Goal: Task Accomplishment & Management: Use online tool/utility

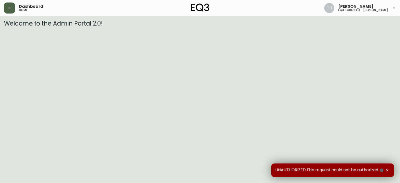
click at [12, 9] on button "button" at bounding box center [9, 8] width 11 height 11
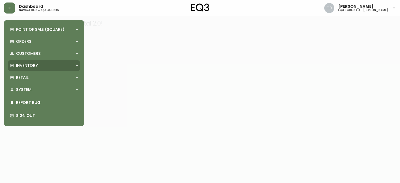
click at [21, 66] on p "Inventory" at bounding box center [27, 66] width 22 height 6
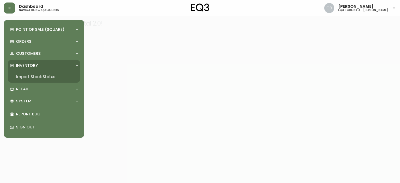
click at [55, 79] on link "Import Stock Status" at bounding box center [44, 77] width 72 height 12
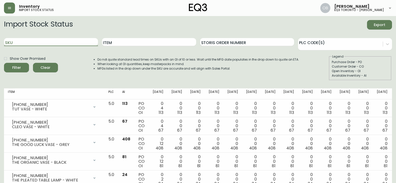
click at [25, 45] on input "SKU" at bounding box center [51, 42] width 94 height 8
paste input "[PHONE_NUMBER]"
type input "[PHONE_NUMBER]"
click at [4, 63] on button "Filter" at bounding box center [16, 68] width 25 height 10
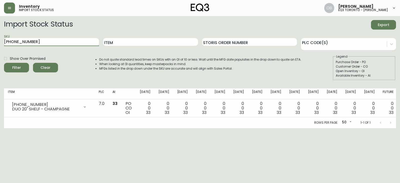
drag, startPoint x: 56, startPoint y: 41, endPoint x: 0, endPoint y: 41, distance: 56.0
click at [0, 42] on main "Import Stock Status Export SKU [PHONE_NUMBER] Item Storis Order Number PLC Code…" at bounding box center [200, 72] width 400 height 112
type input "DUO"
click at [4, 63] on button "Filter" at bounding box center [16, 68] width 25 height 10
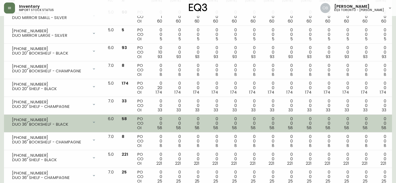
scroll to position [100, 0]
